Goal: Task Accomplishment & Management: Use online tool/utility

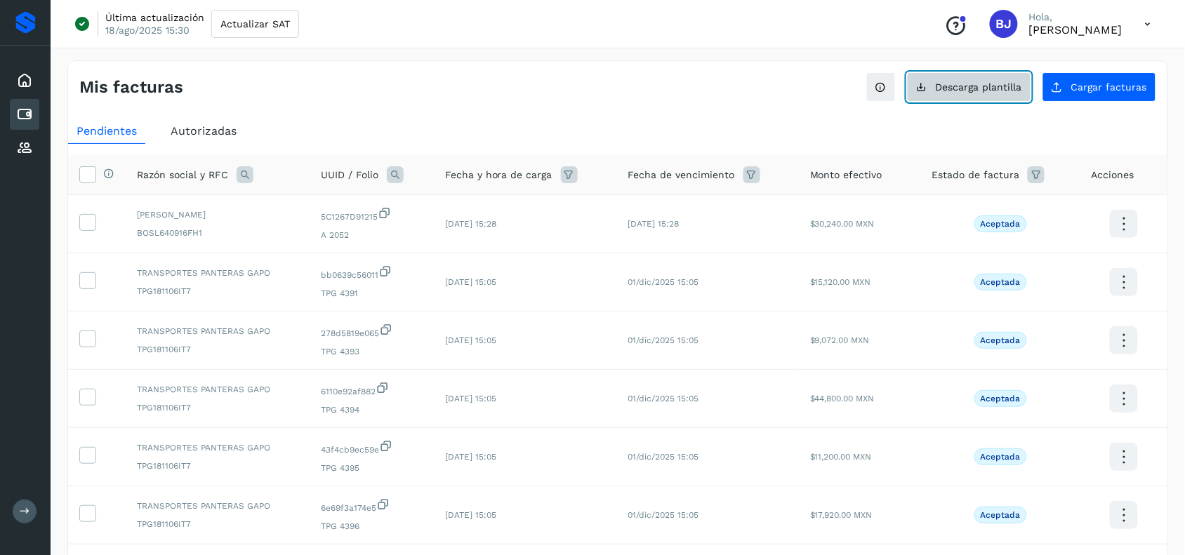
click at [976, 88] on span "Descarga plantilla" at bounding box center [979, 87] width 86 height 10
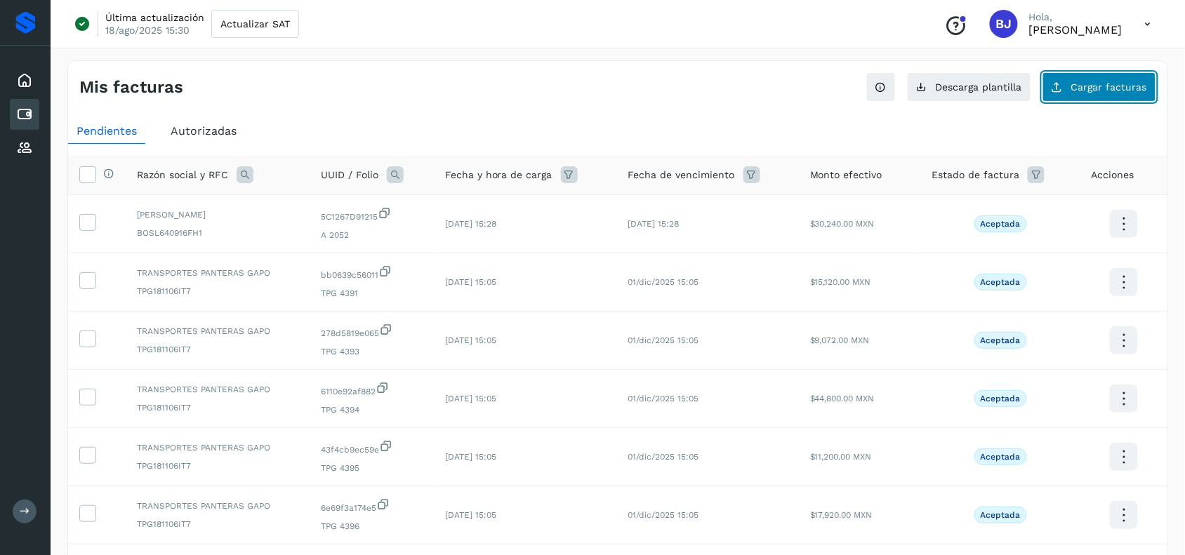
click at [1111, 72] on button "Cargar facturas" at bounding box center [1099, 86] width 114 height 29
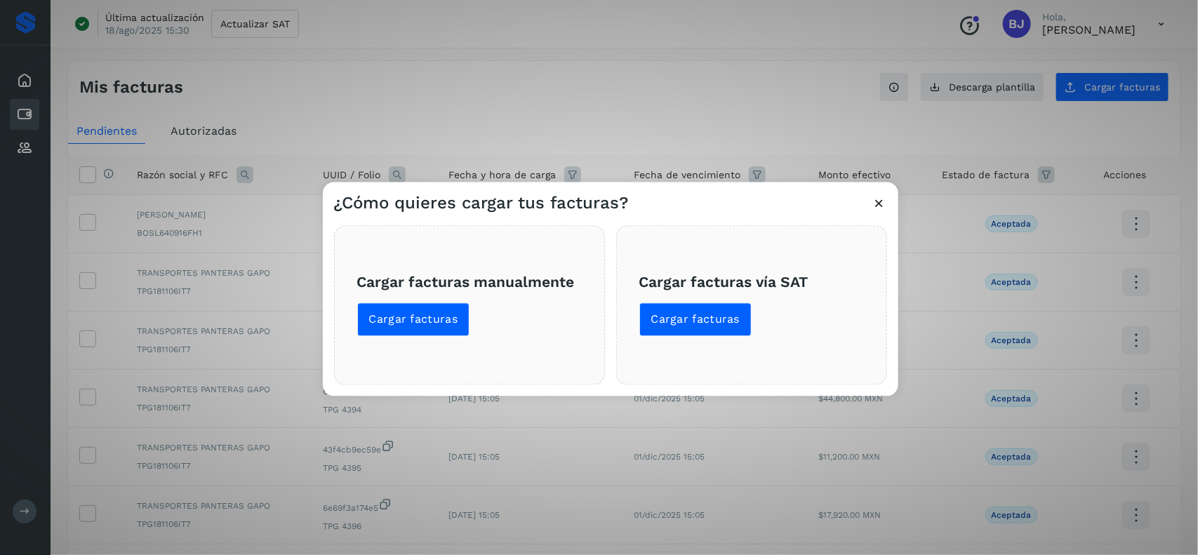
click at [425, 342] on div "Cargar facturas manualmente Cargar facturas" at bounding box center [469, 304] width 271 height 159
click at [392, 279] on h3 "Cargar facturas manualmente" at bounding box center [469, 283] width 225 height 18
click at [414, 330] on button "Cargar facturas" at bounding box center [413, 320] width 113 height 34
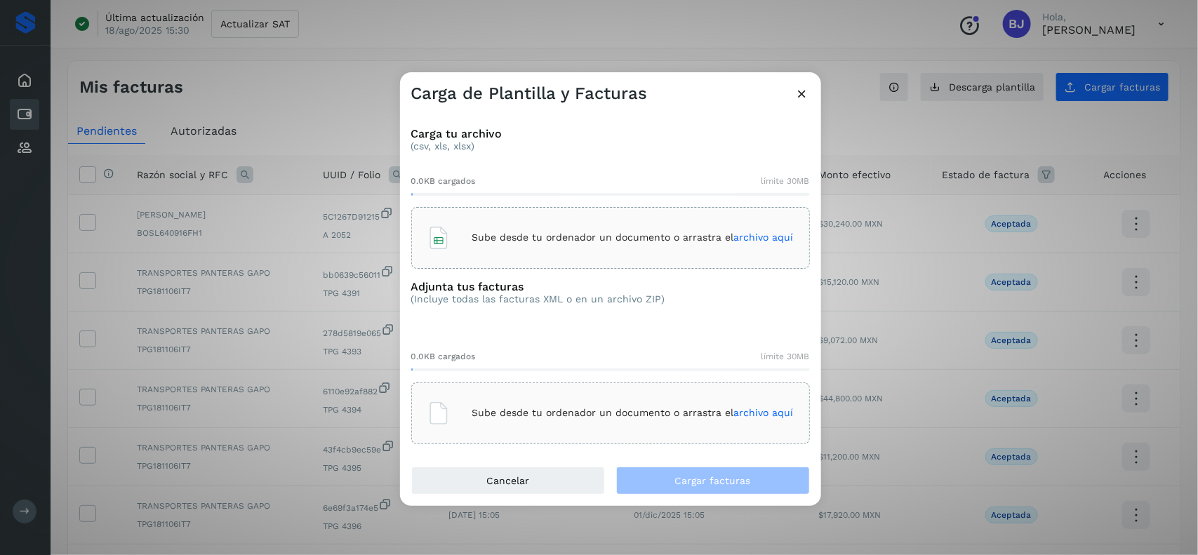
click at [510, 219] on div "Sube desde tu ordenador un documento o arrastra el archivo aquí" at bounding box center [610, 238] width 366 height 38
click at [529, 409] on p "Sube desde tu ordenador un documento o arrastra el archivo aquí" at bounding box center [632, 413] width 321 height 12
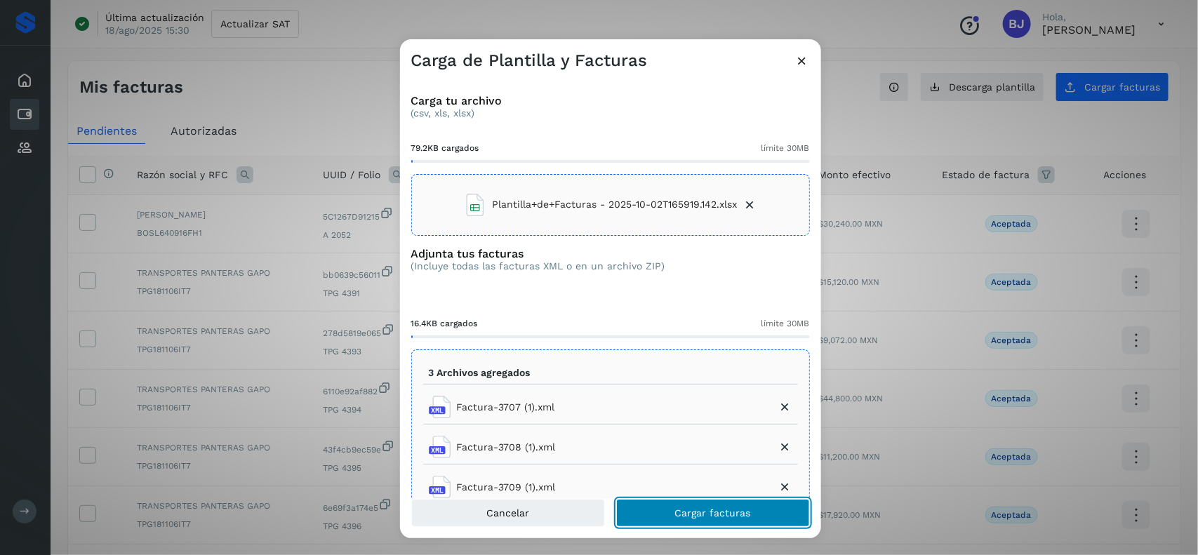
click at [700, 518] on span "Cargar facturas" at bounding box center [713, 513] width 76 height 10
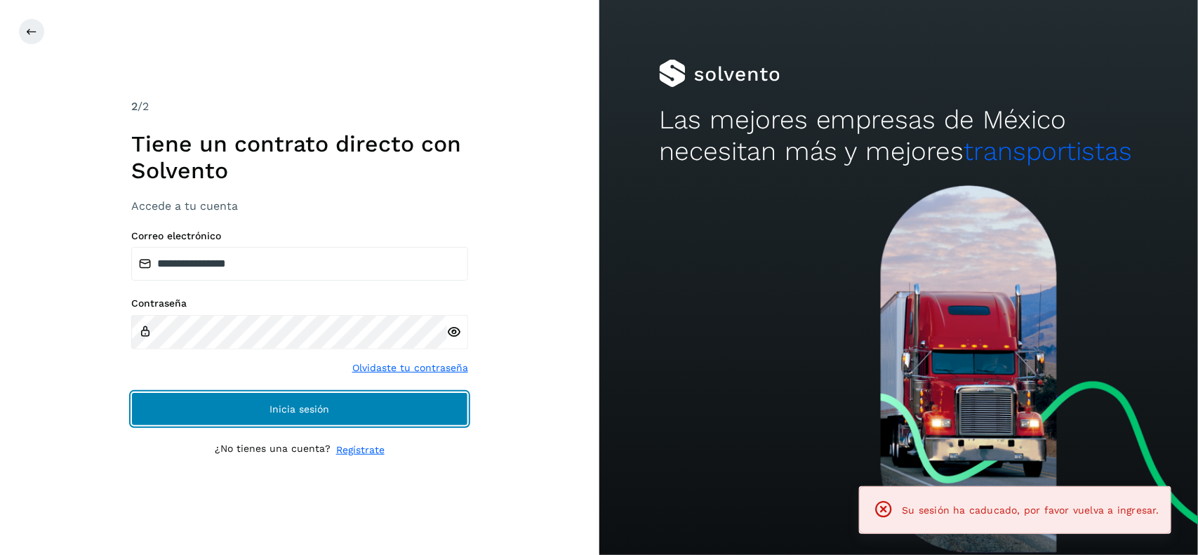
click at [296, 401] on button "Inicia sesión" at bounding box center [299, 409] width 337 height 34
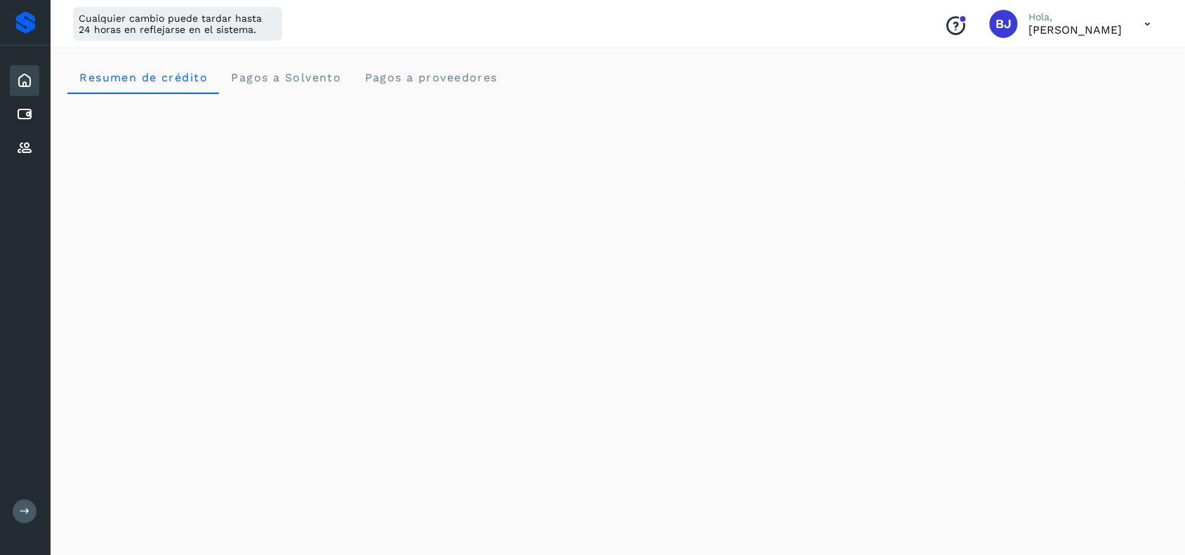
click at [28, 95] on div "Inicio Cuentas por pagar Proveedores" at bounding box center [25, 115] width 51 height 138
click at [16, 116] on icon at bounding box center [24, 114] width 17 height 17
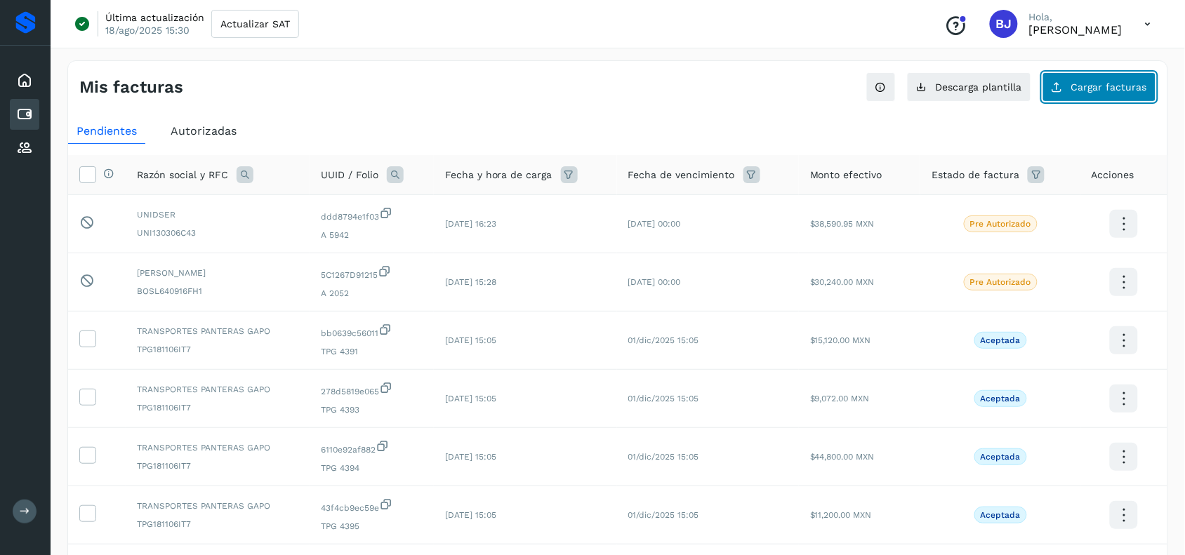
click at [1094, 95] on button "Cargar facturas" at bounding box center [1099, 86] width 114 height 29
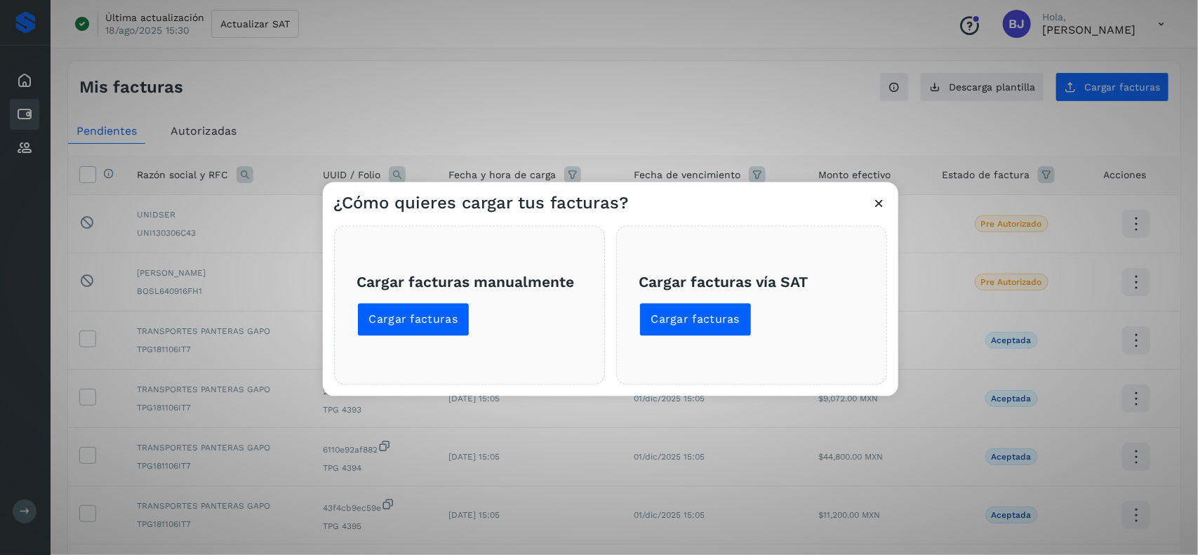
click at [422, 338] on div "Cargar facturas manualmente Cargar facturas" at bounding box center [469, 304] width 271 height 159
click at [401, 323] on span "Cargar facturas" at bounding box center [413, 319] width 89 height 15
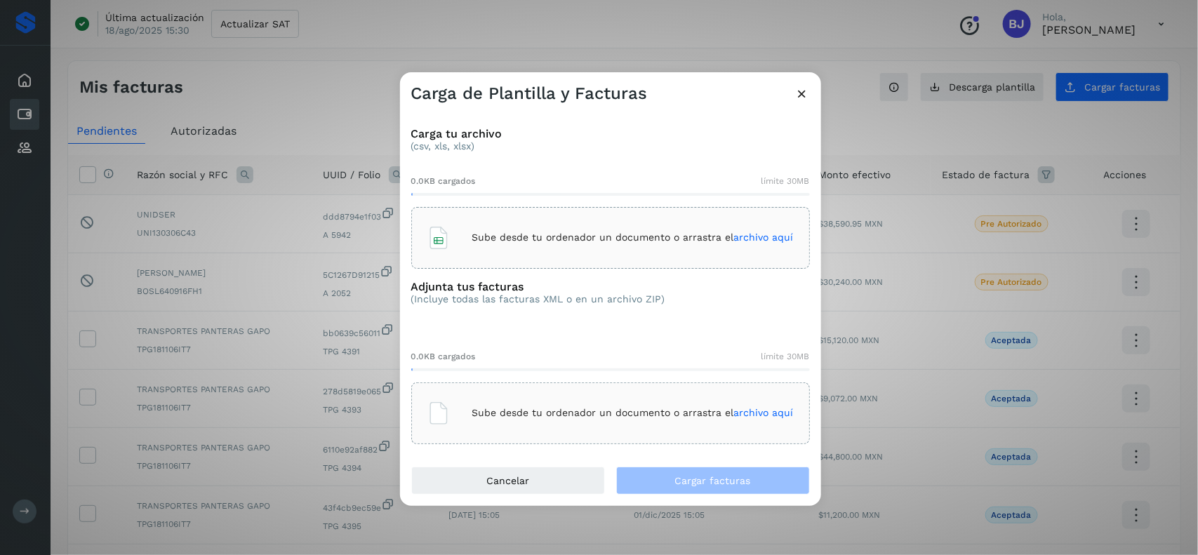
click at [529, 232] on p "Sube desde tu ordenador un documento o arrastra el archivo aquí" at bounding box center [632, 238] width 321 height 12
click at [513, 409] on p "Sube desde tu ordenador un documento o arrastra el archivo aquí" at bounding box center [632, 413] width 321 height 12
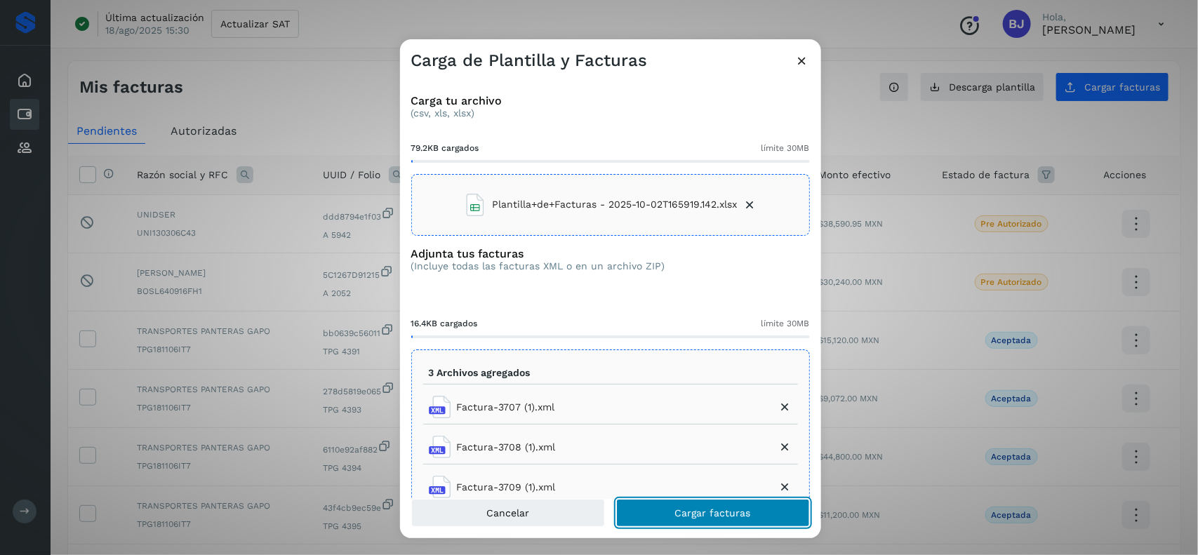
click at [695, 513] on span "Cargar facturas" at bounding box center [713, 513] width 76 height 10
